Goal: Information Seeking & Learning: Find contact information

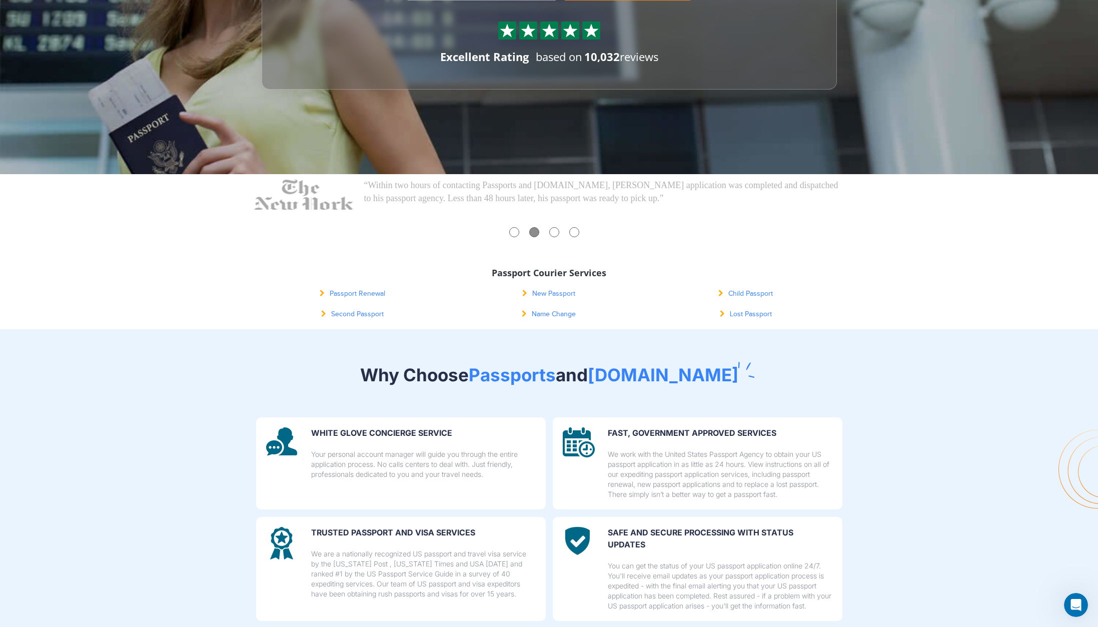
scroll to position [1742, 0]
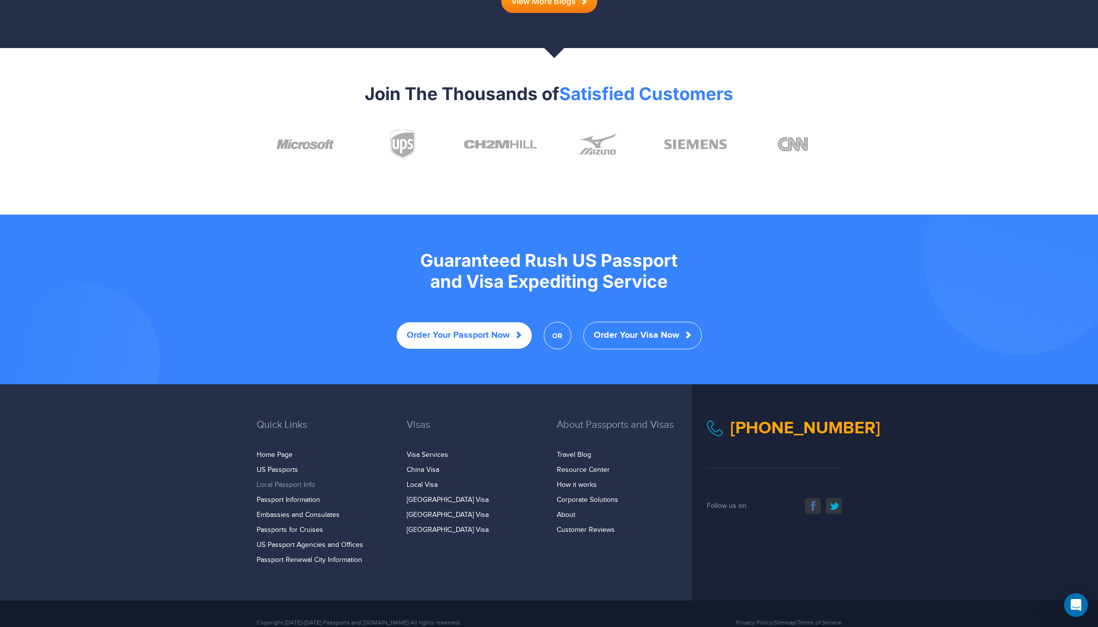
click at [304, 481] on link "Local Passport Info" at bounding box center [286, 485] width 59 height 8
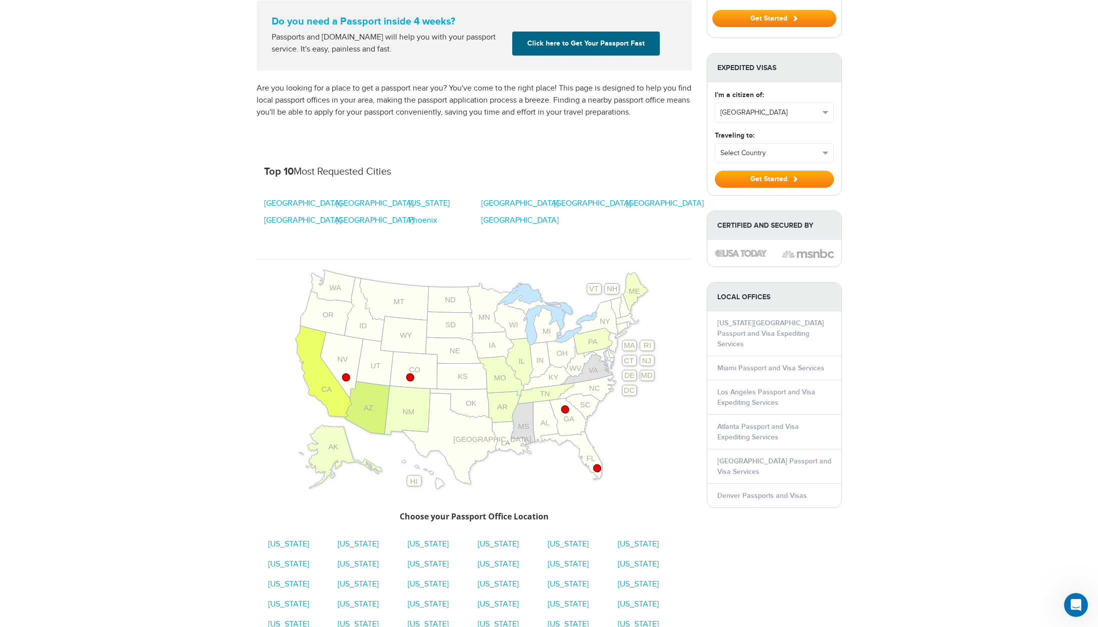
scroll to position [397, 0]
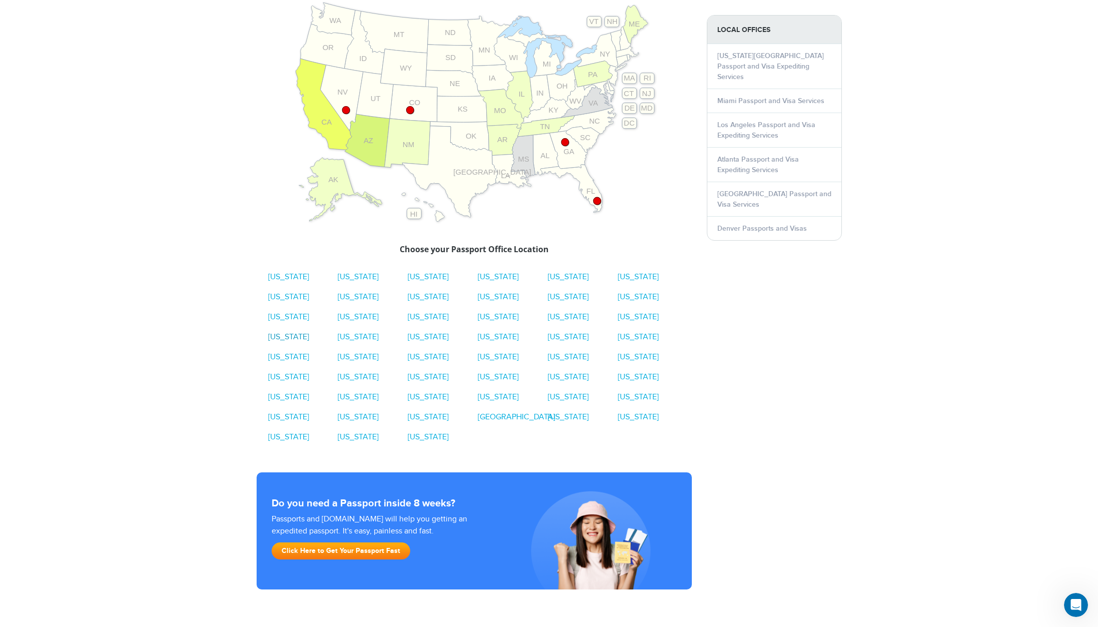
click at [278, 338] on link "Maine" at bounding box center [288, 337] width 41 height 10
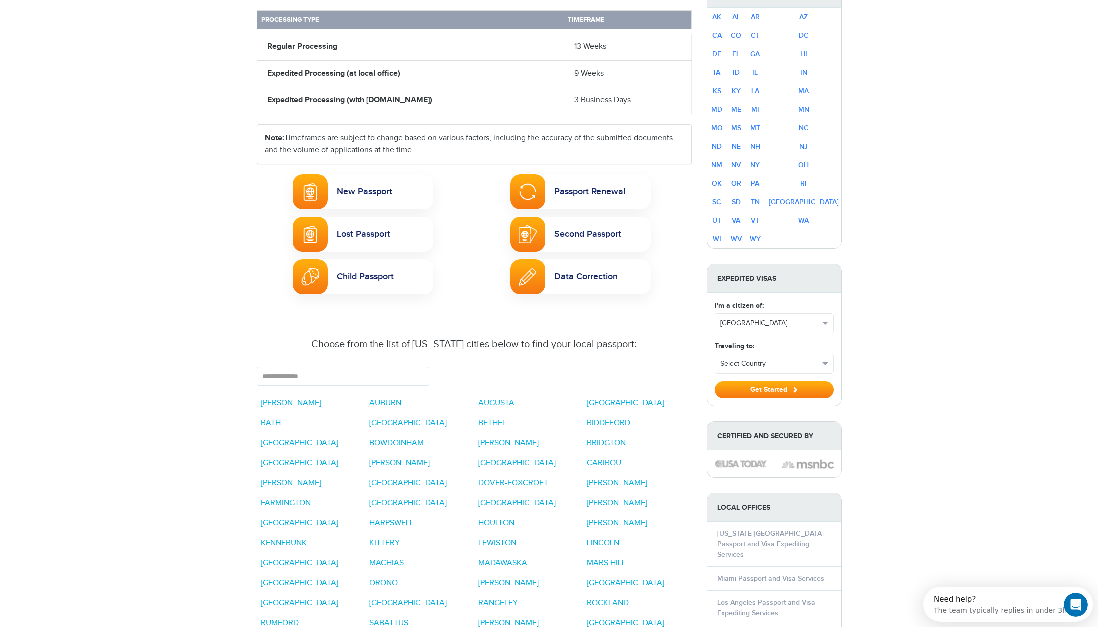
scroll to position [547, 0]
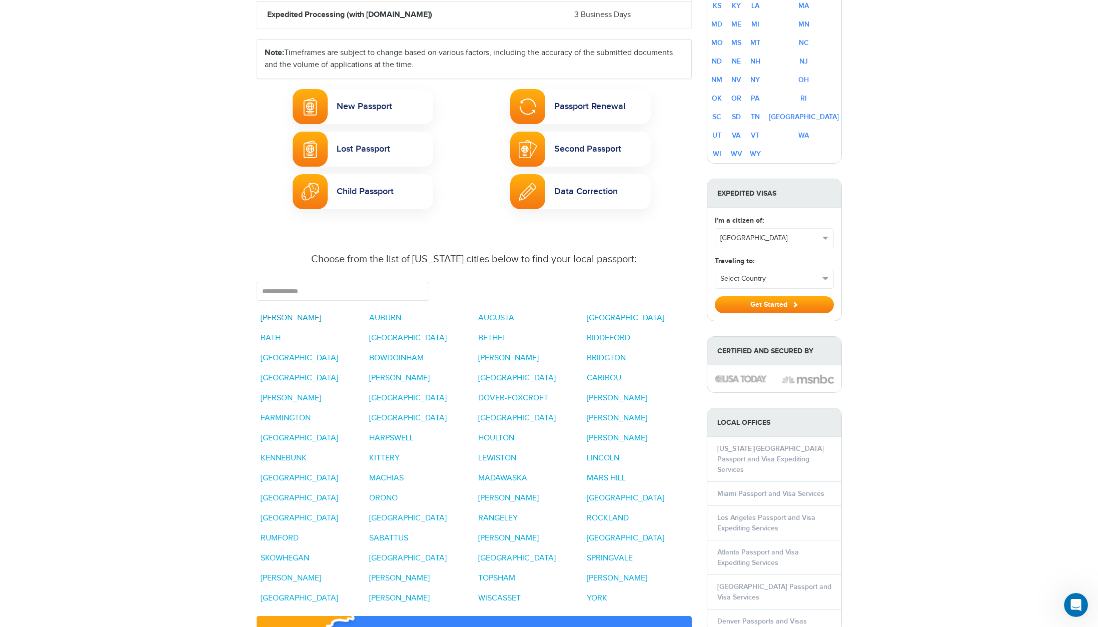
click at [284, 313] on link "[PERSON_NAME]" at bounding box center [291, 318] width 61 height 10
click at [157, 68] on div "[PHONE_NUMBER] Passports & [DOMAIN_NAME] Login Check Status Passports Passport …" at bounding box center [549, 503] width 1098 height 2100
